Goal: Navigation & Orientation: Find specific page/section

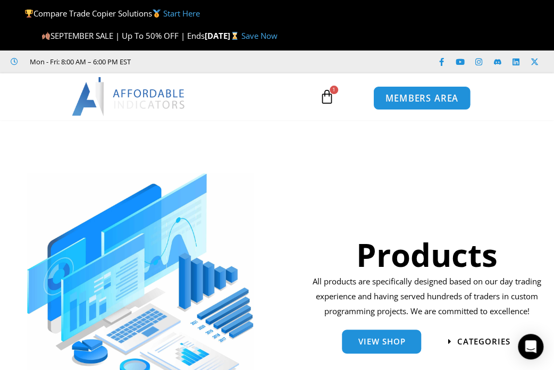
click at [421, 102] on span "MEMBERS AREA" at bounding box center [421, 98] width 73 height 9
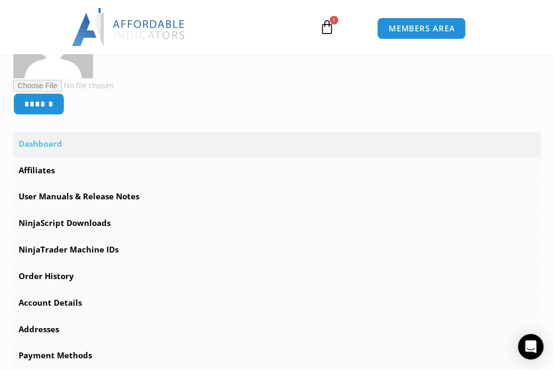
scroll to position [298, 0]
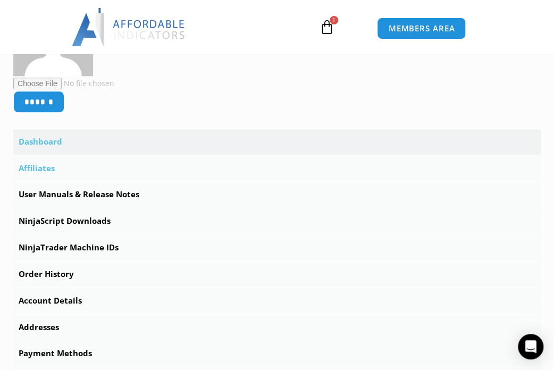
click at [49, 171] on link "Affiliates" at bounding box center [276, 169] width 527 height 26
